Goal: Connect with others: Connect with others

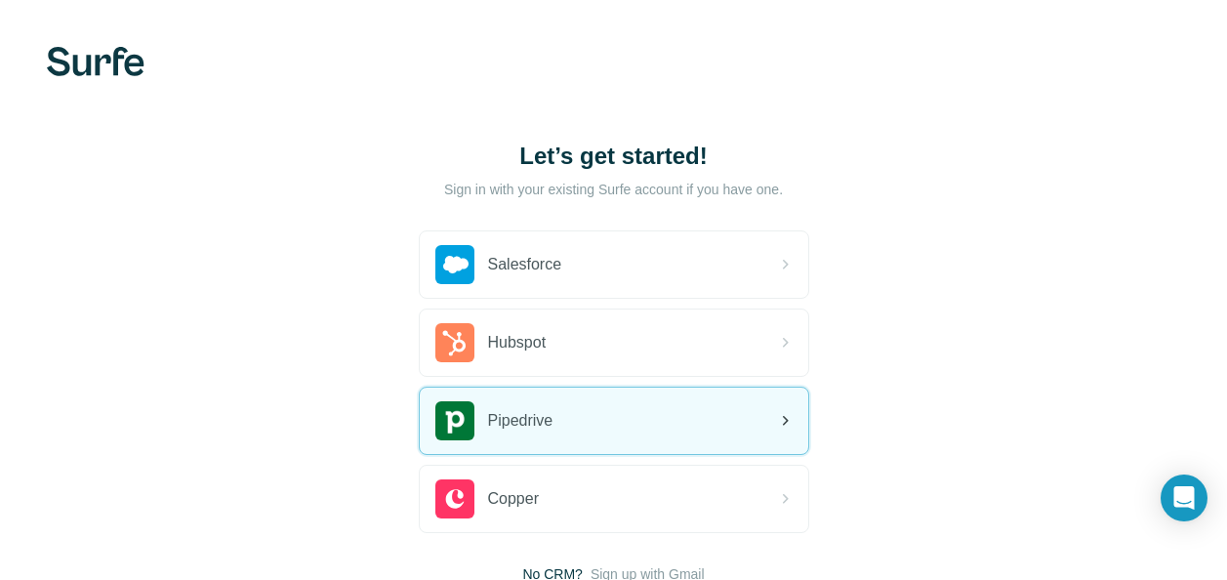
click at [511, 415] on span "Pipedrive" at bounding box center [520, 420] width 65 height 23
